Goal: Navigation & Orientation: Find specific page/section

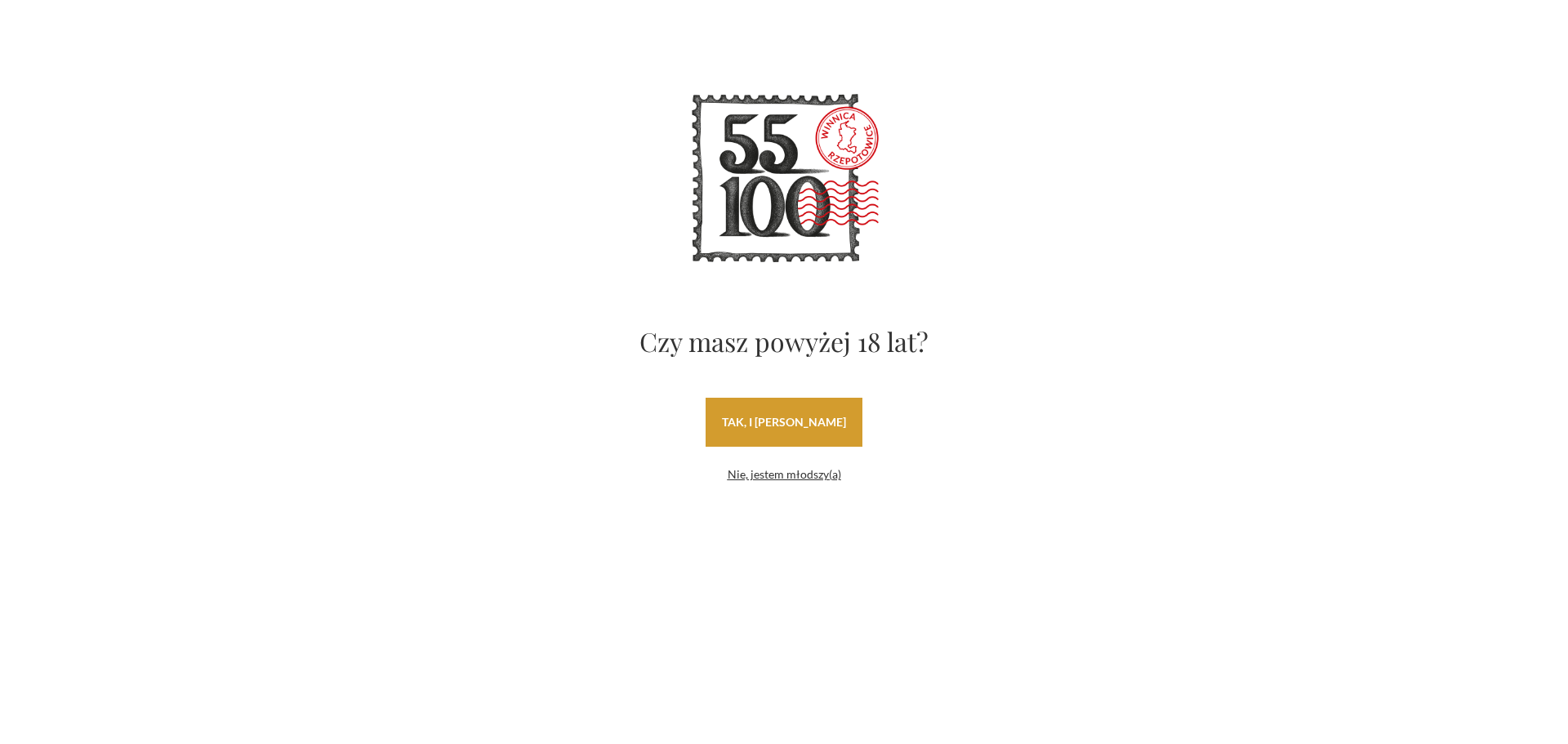
click at [761, 428] on link "tak, i uwielbiam wino" at bounding box center [784, 422] width 157 height 49
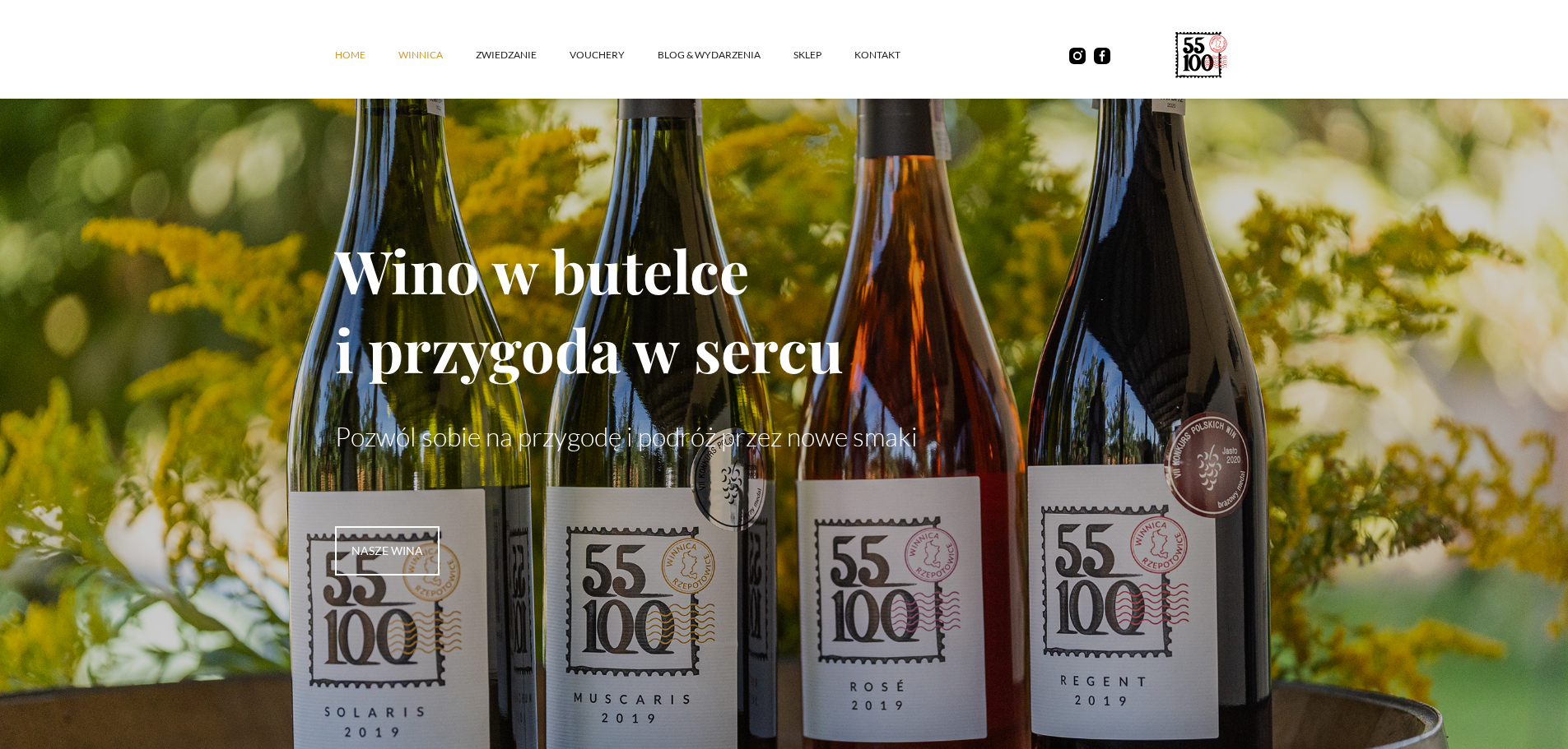
click at [419, 57] on link "winnica" at bounding box center [437, 55] width 78 height 49
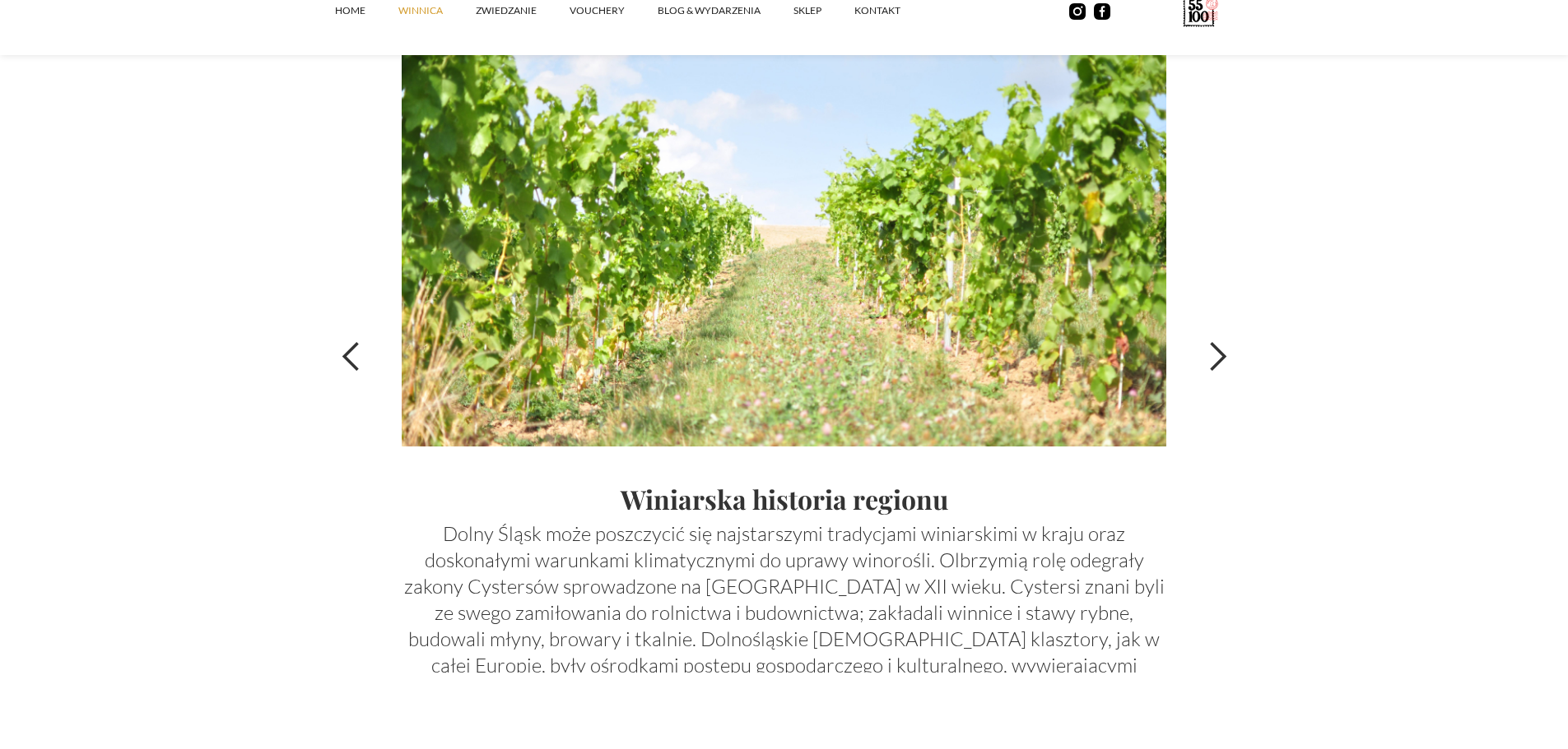
scroll to position [5758, 0]
